Goal: Task Accomplishment & Management: Manage account settings

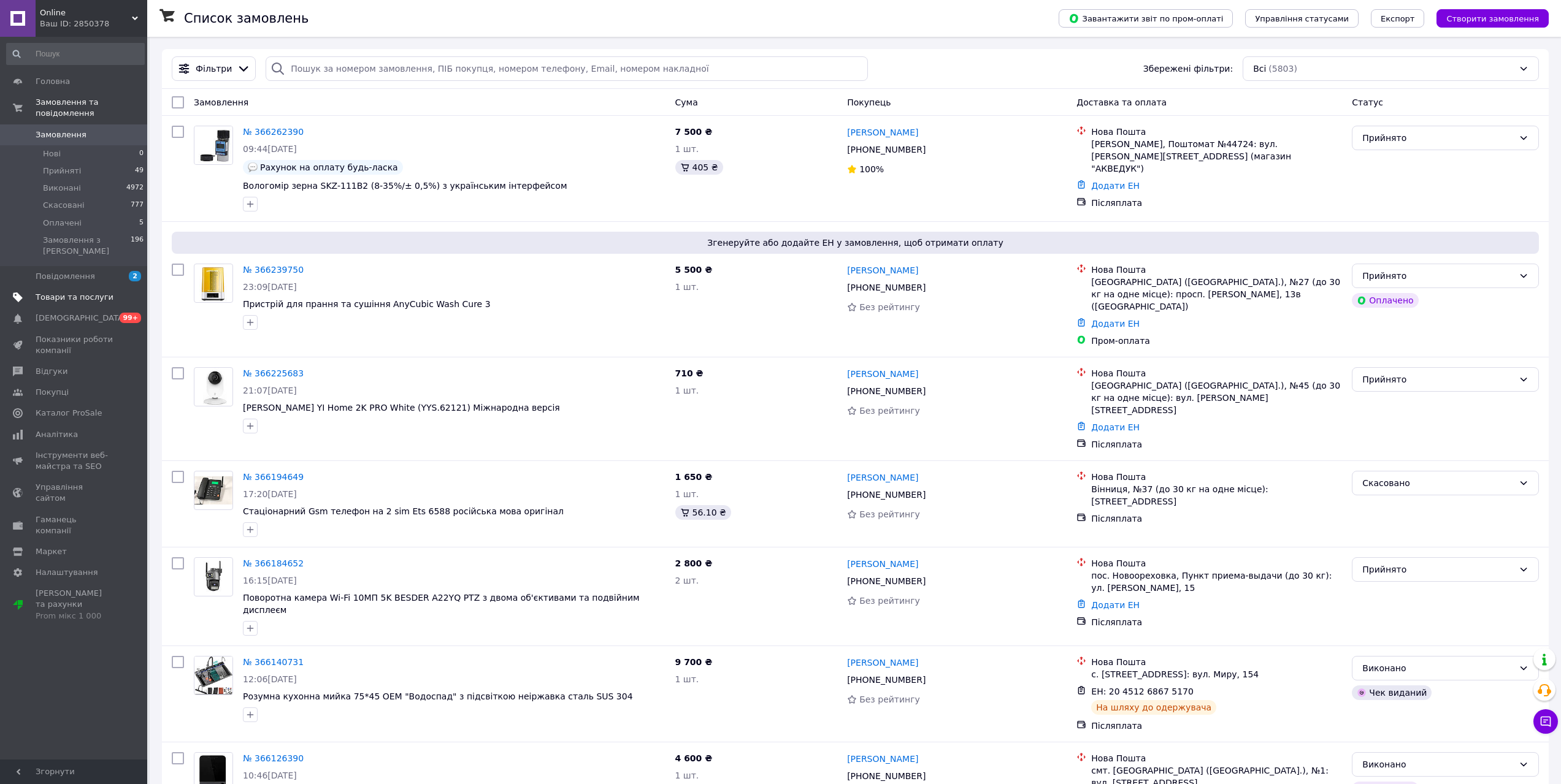
click at [71, 292] on span "Товари та послуги" at bounding box center [74, 297] width 78 height 11
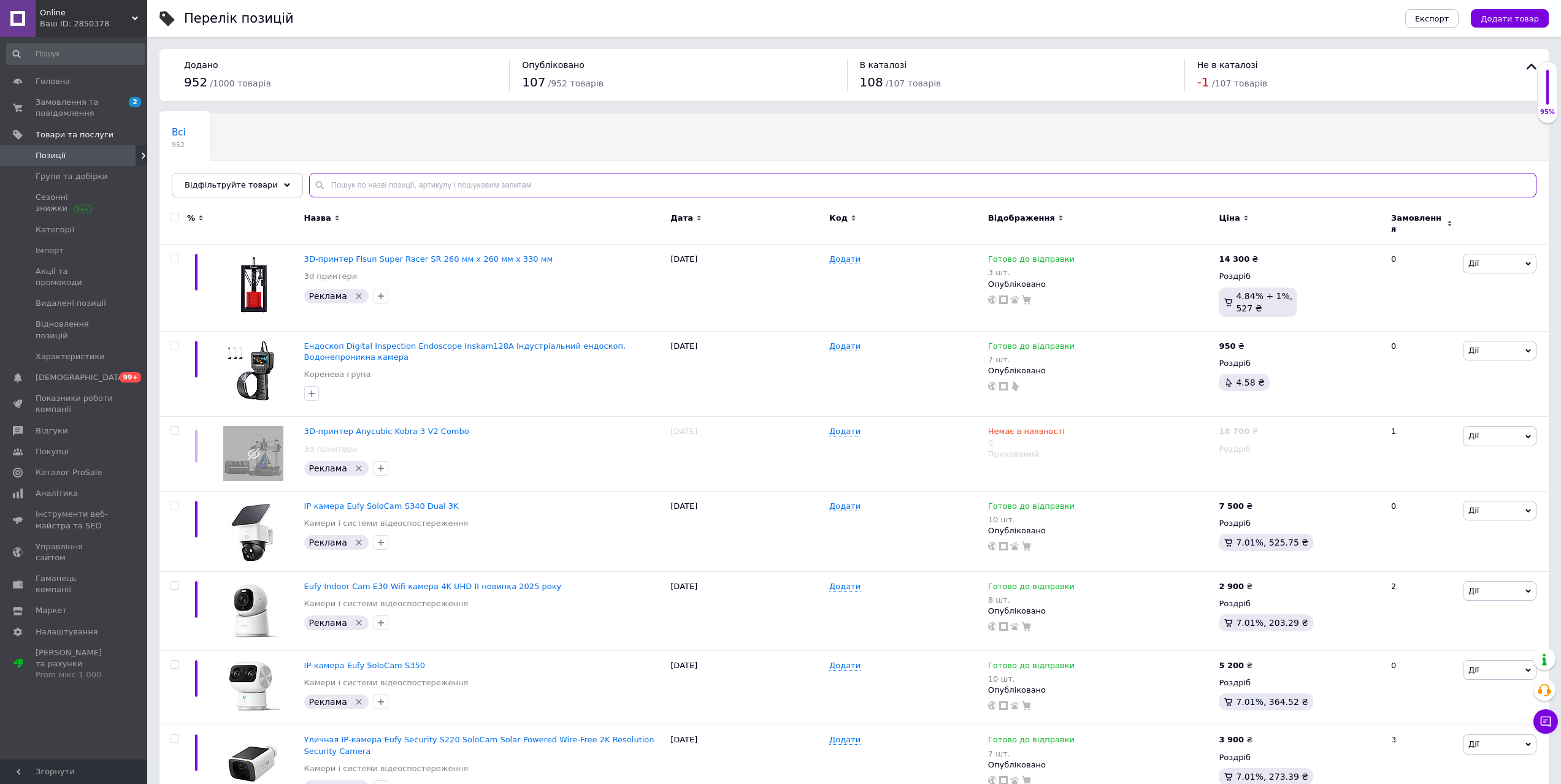
click at [392, 186] on input "text" at bounding box center [923, 185] width 1227 height 24
click at [424, 179] on input "text" at bounding box center [923, 185] width 1227 height 24
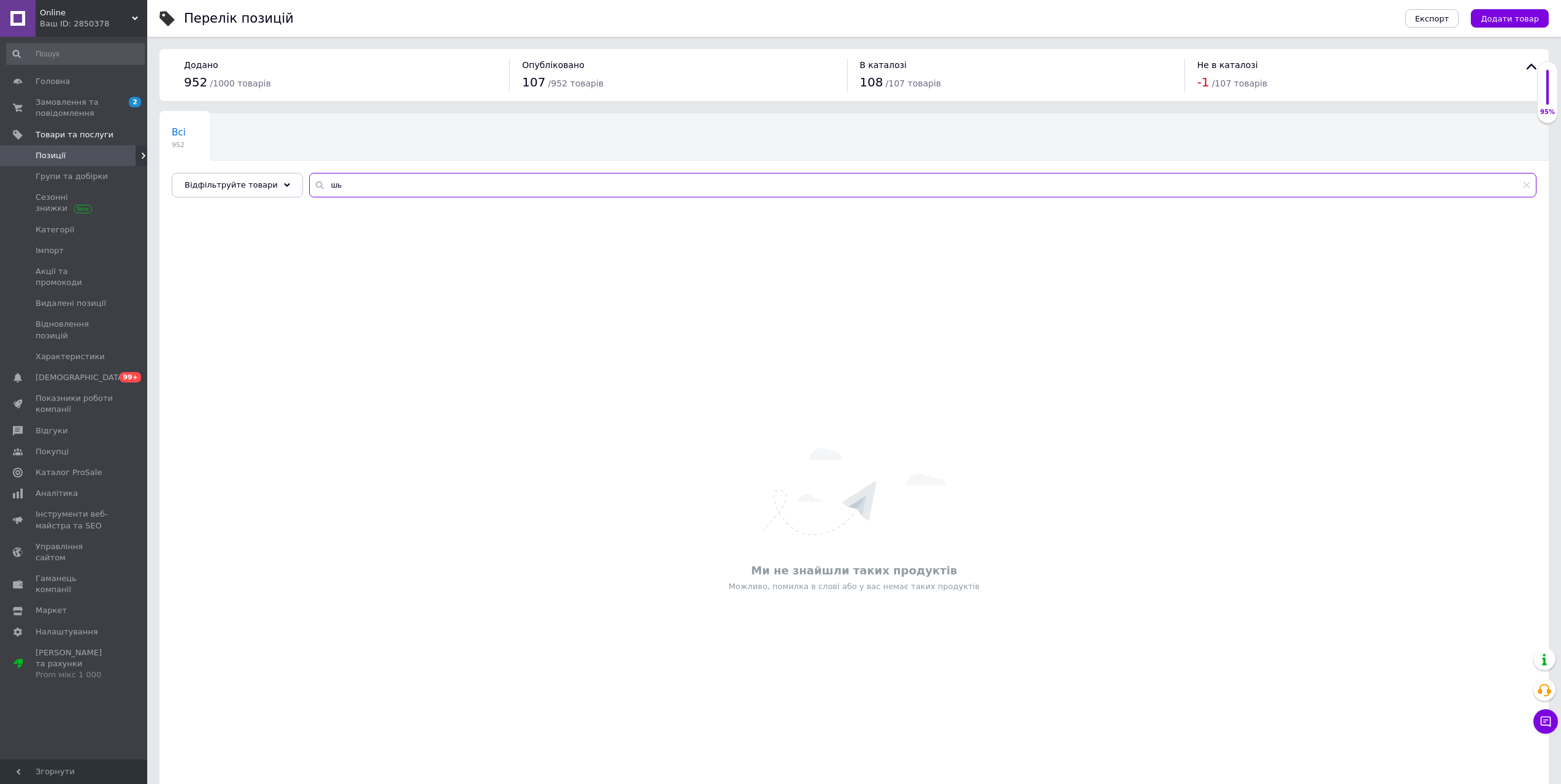
type input "ш"
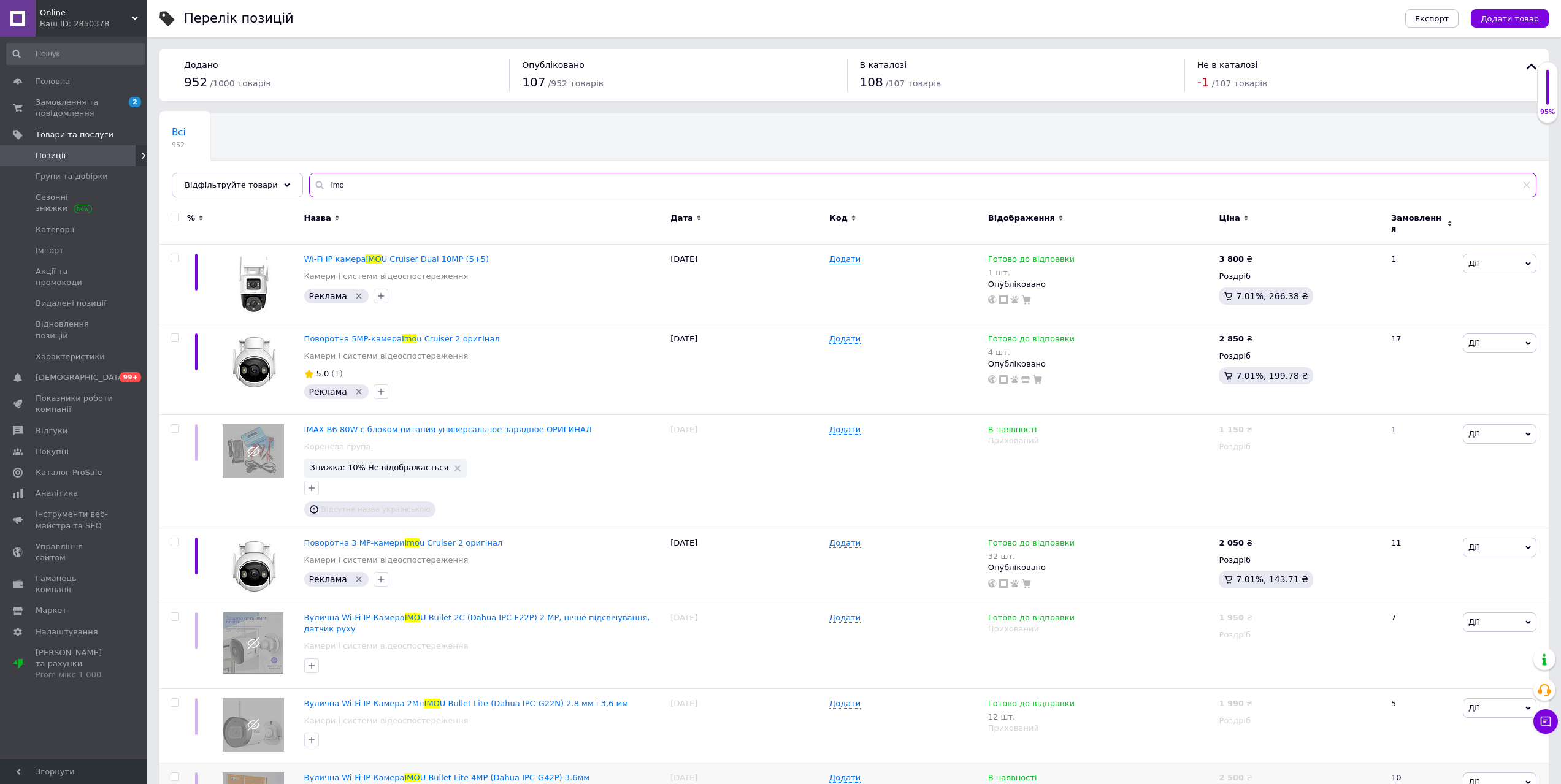
type input "imo"
click at [44, 108] on span "Замовлення та повідомлення" at bounding box center [74, 108] width 78 height 22
